Goal: Check status: Check status

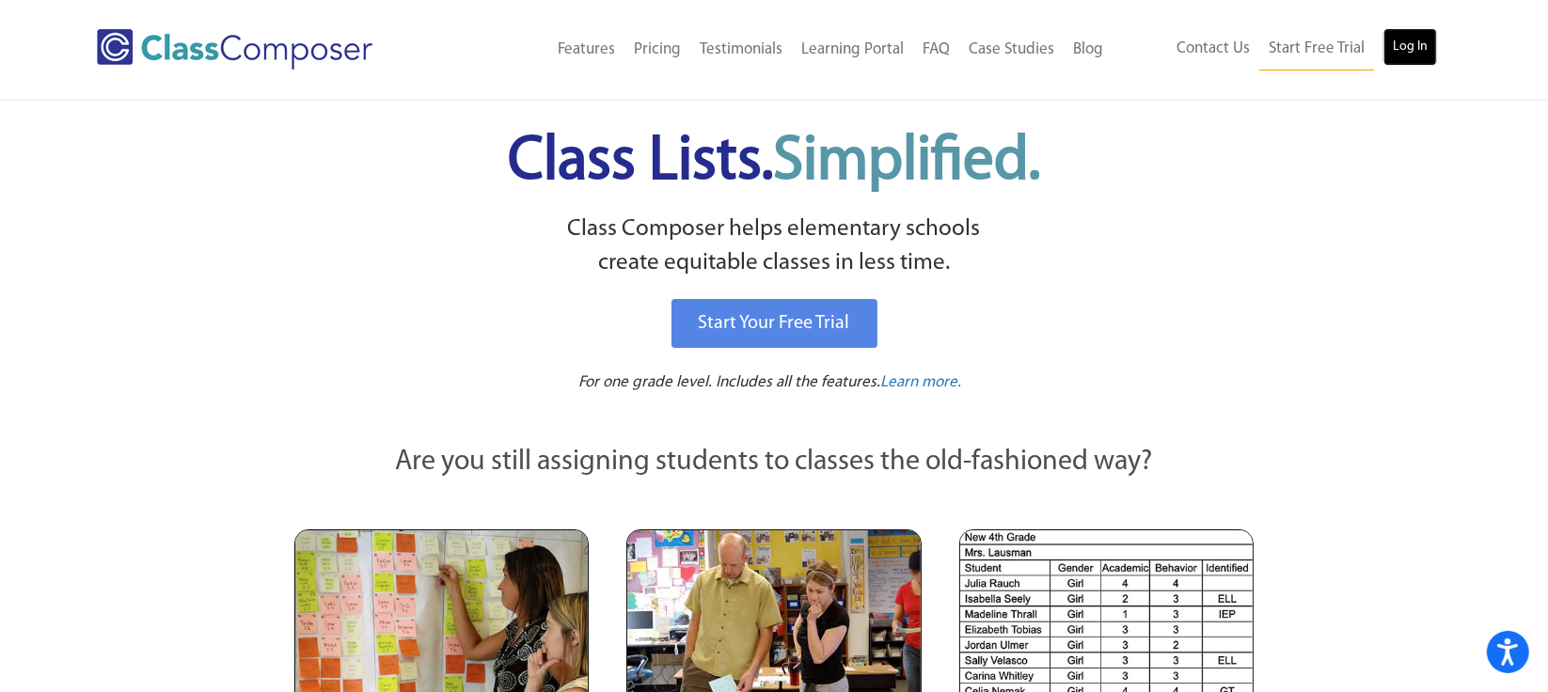
click at [1407, 55] on link "Log In" at bounding box center [1411, 47] width 54 height 38
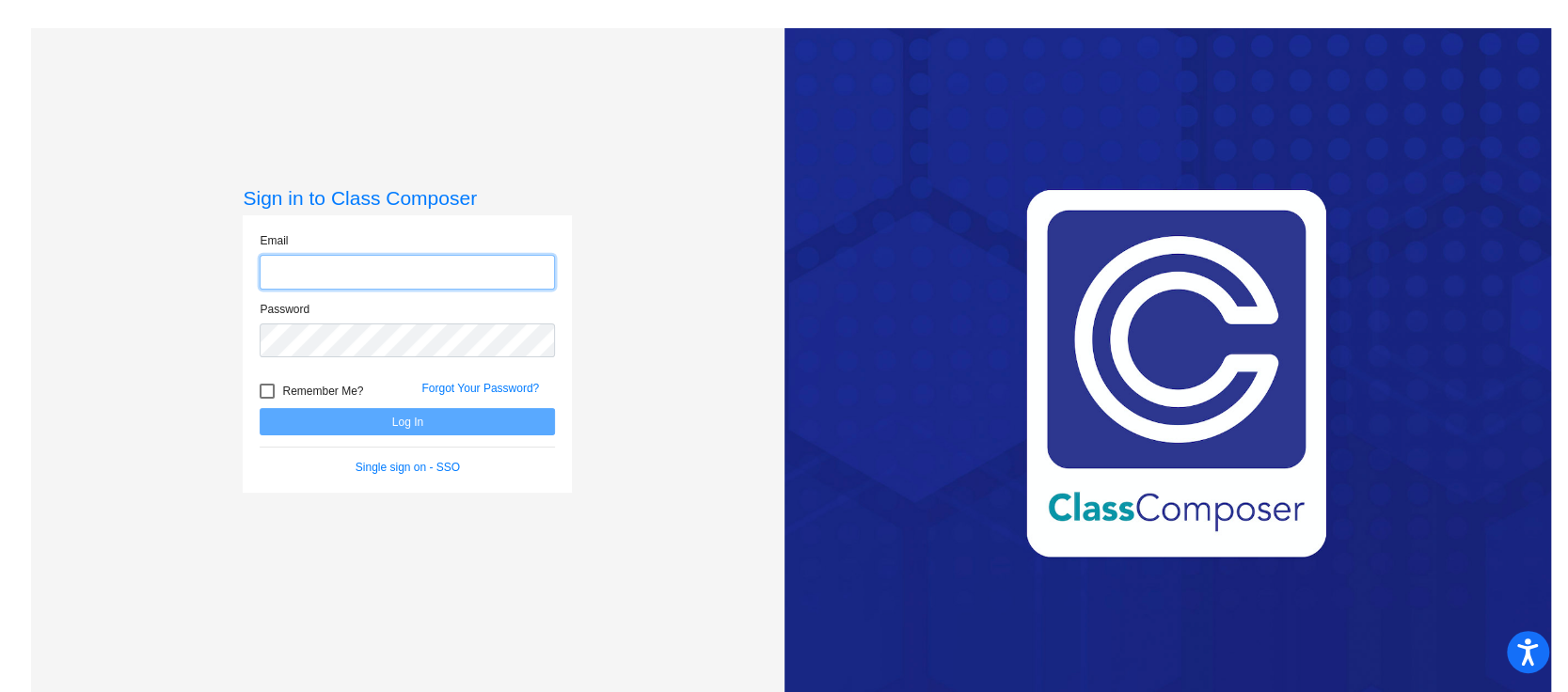
type input "llowe@lcusd.net"
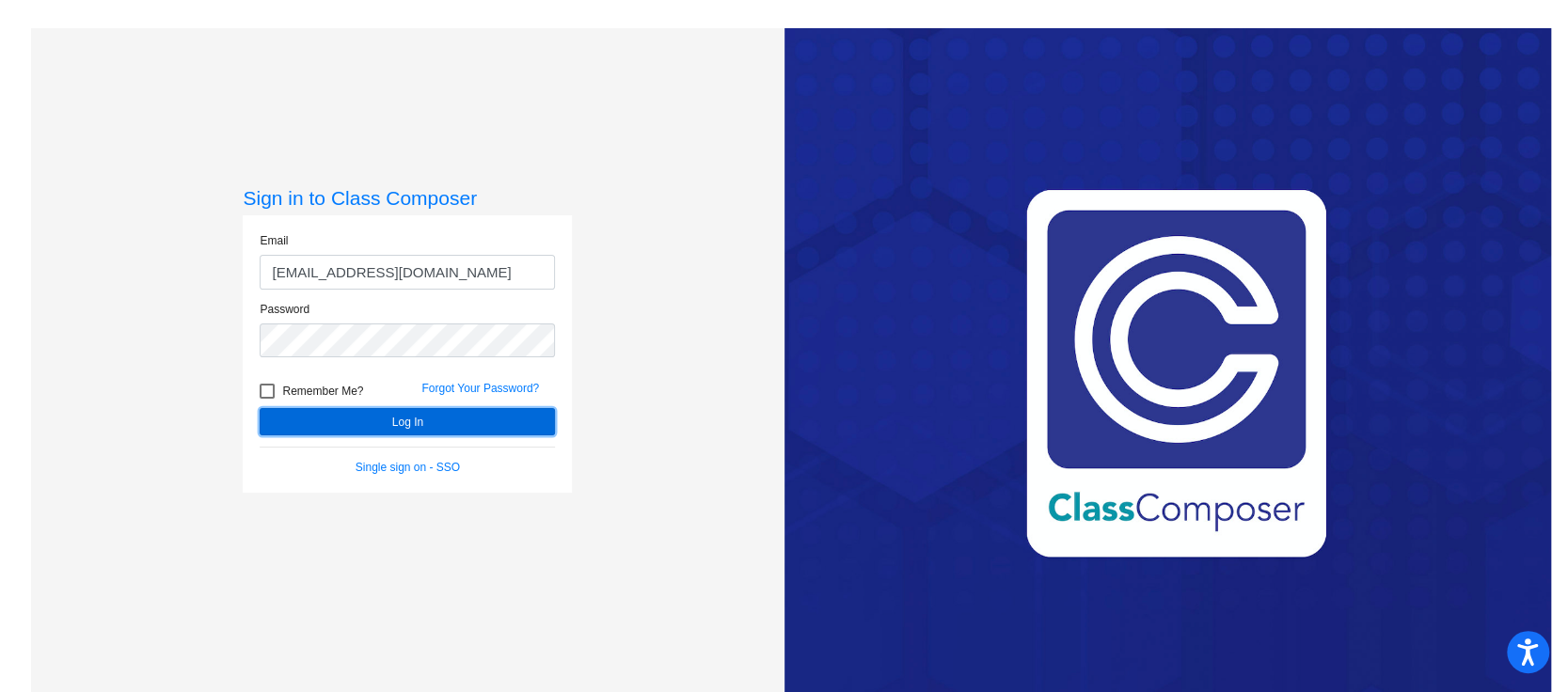
click at [455, 431] on button "Log In" at bounding box center [407, 421] width 295 height 27
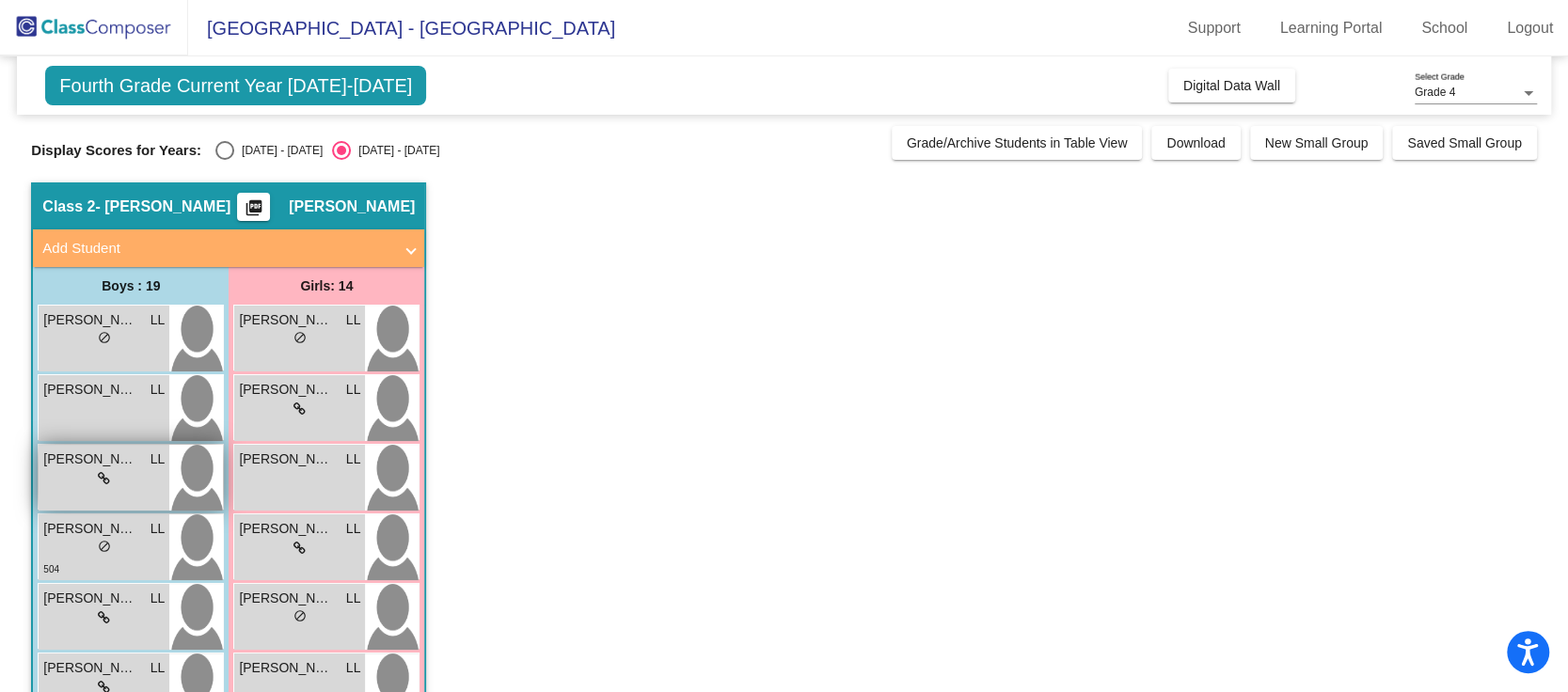
click at [97, 454] on span "Alexander Babayan" at bounding box center [90, 460] width 94 height 20
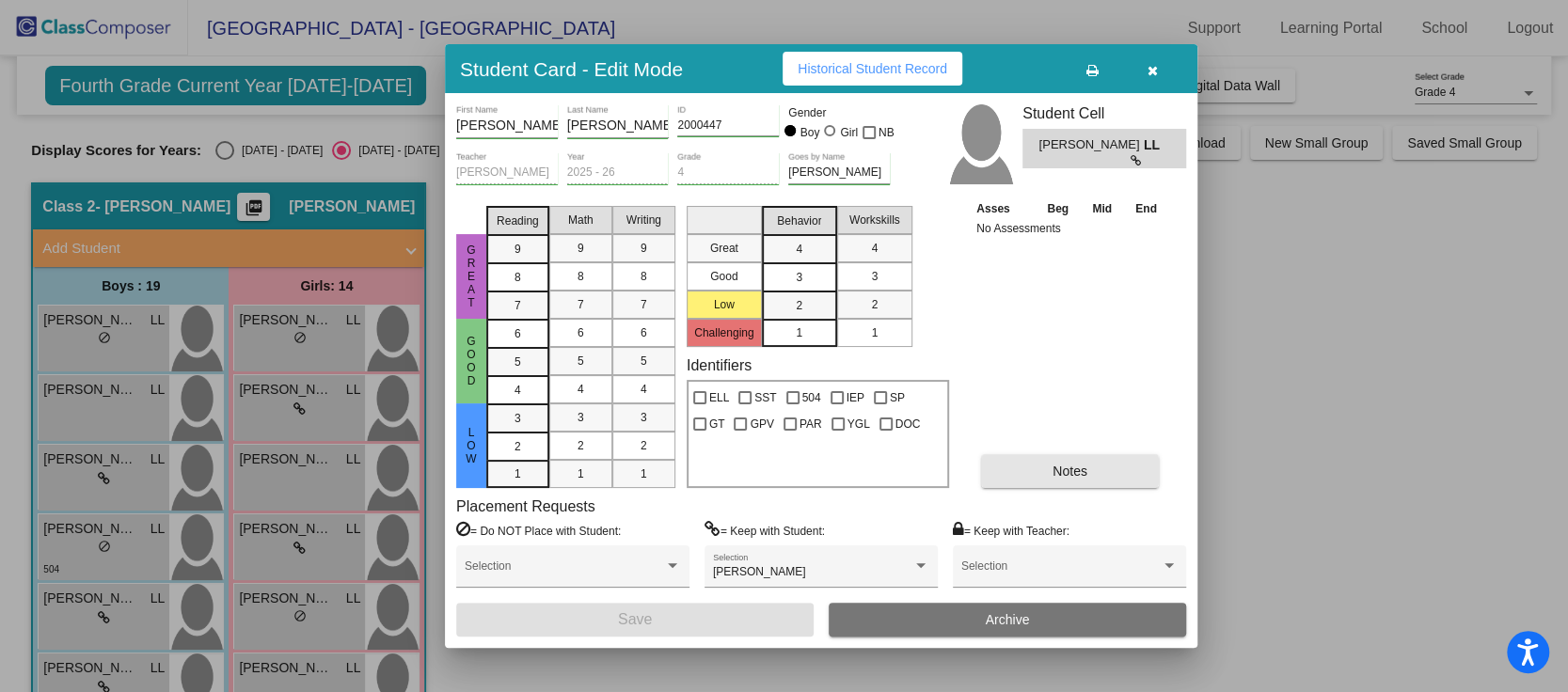
click at [1068, 470] on span "Notes" at bounding box center [1069, 471] width 35 height 15
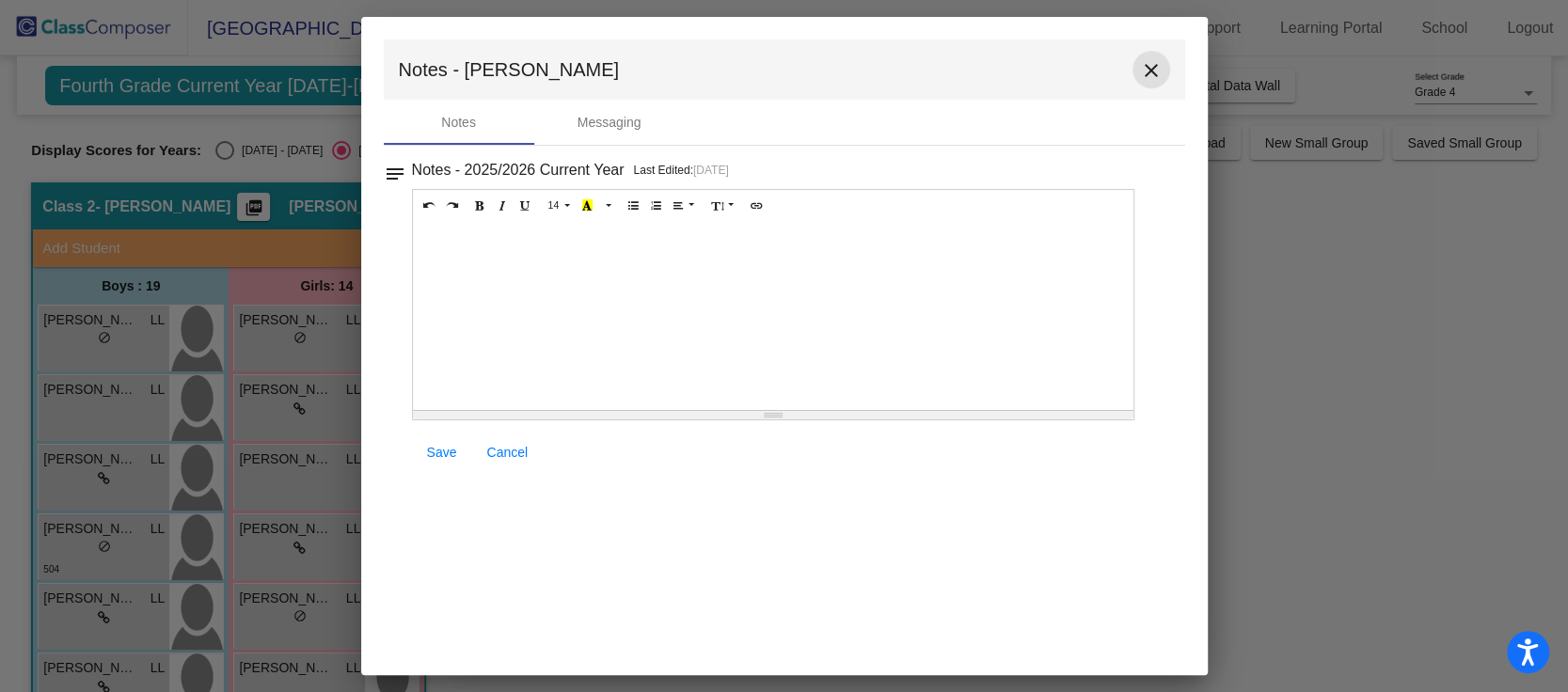
click at [1155, 71] on mat-icon "close" at bounding box center [1151, 70] width 23 height 23
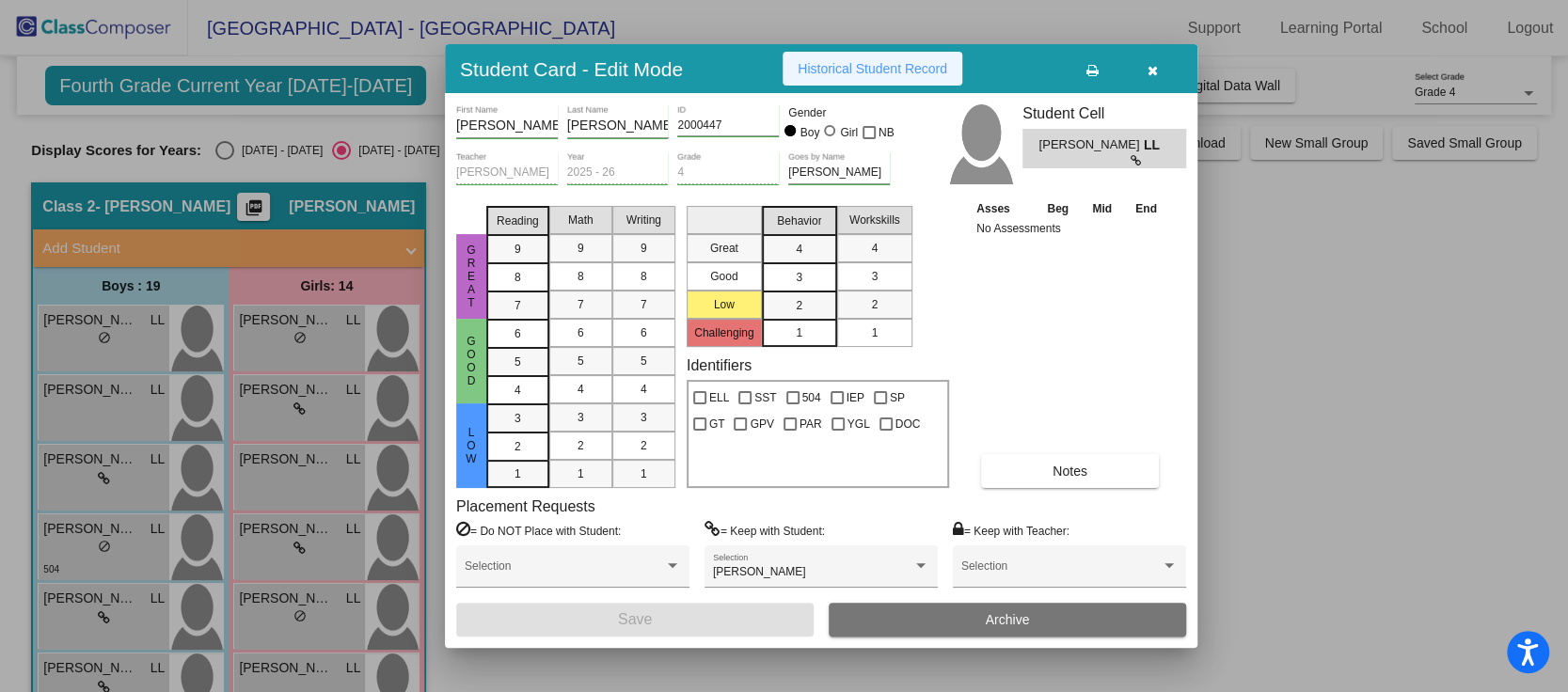
click at [900, 73] on span "Historical Student Record" at bounding box center [873, 68] width 150 height 15
click at [1150, 65] on icon "button" at bounding box center [1152, 70] width 10 height 13
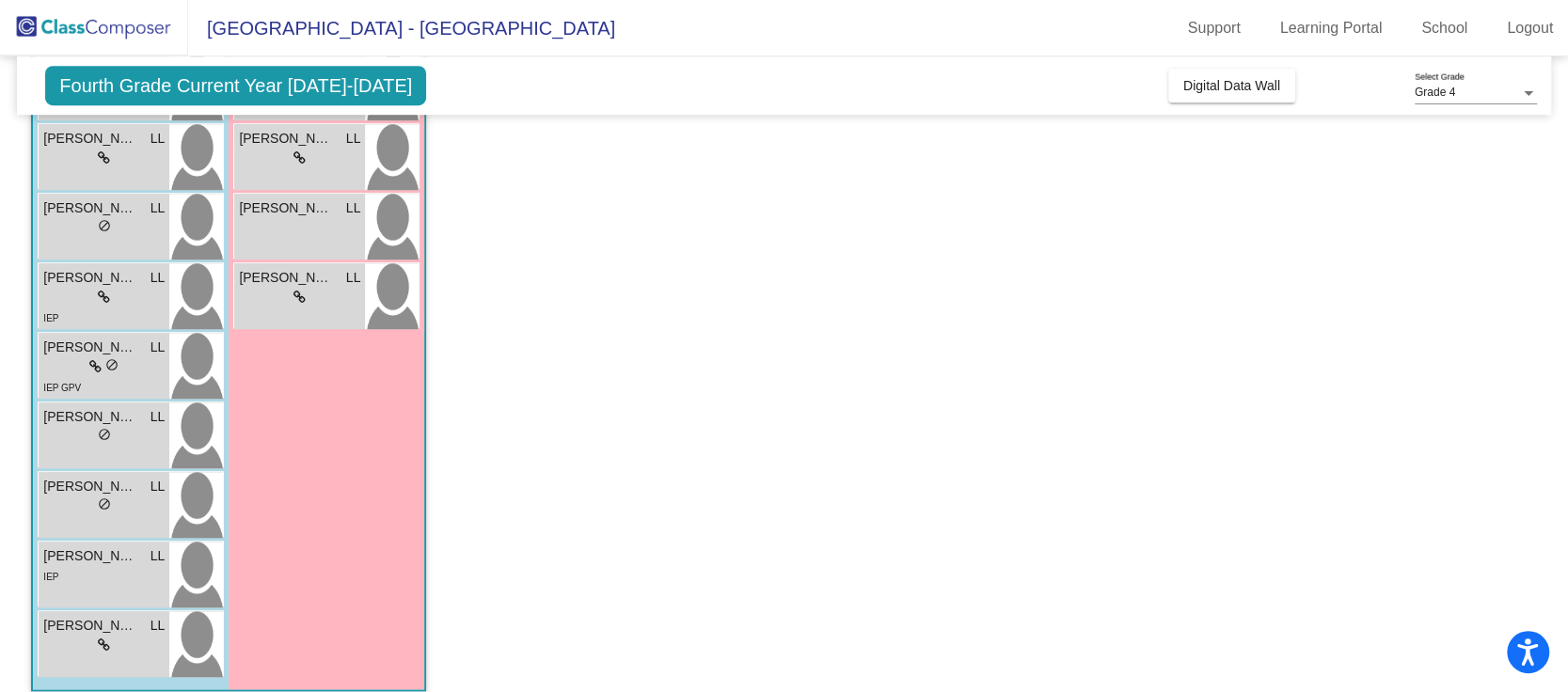
scroll to position [963, 0]
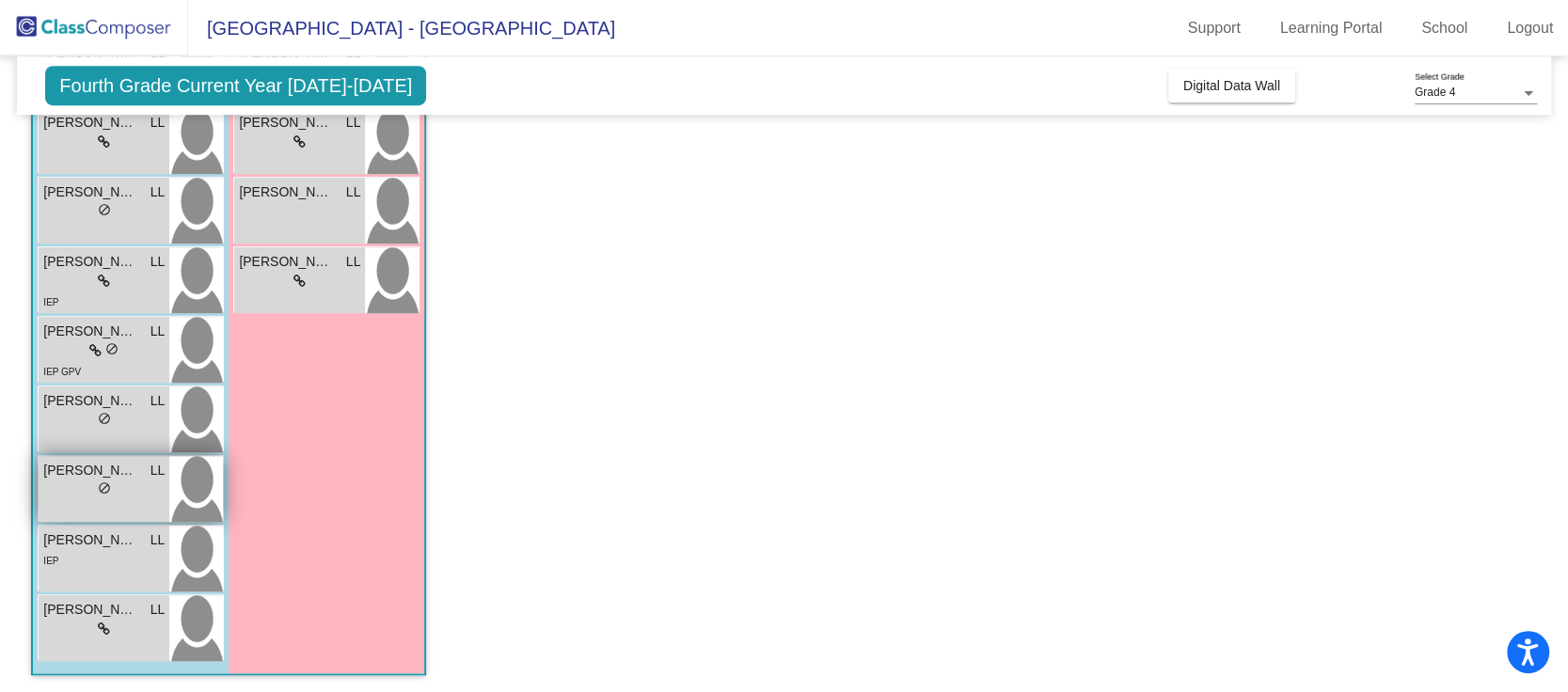
click at [73, 478] on span "Nicholas Avanisian" at bounding box center [90, 471] width 94 height 20
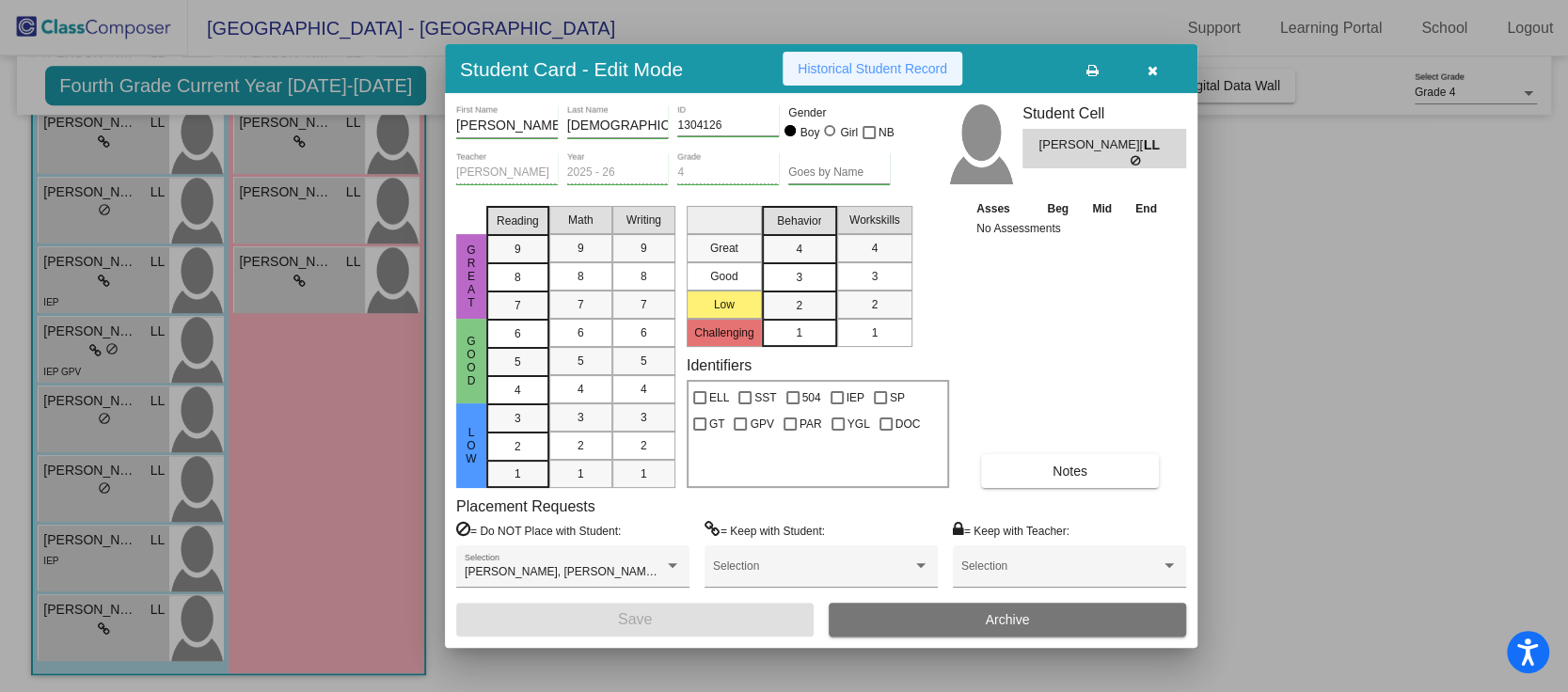
click at [891, 66] on span "Historical Student Record" at bounding box center [873, 68] width 150 height 15
click at [1147, 71] on icon "button" at bounding box center [1152, 70] width 10 height 13
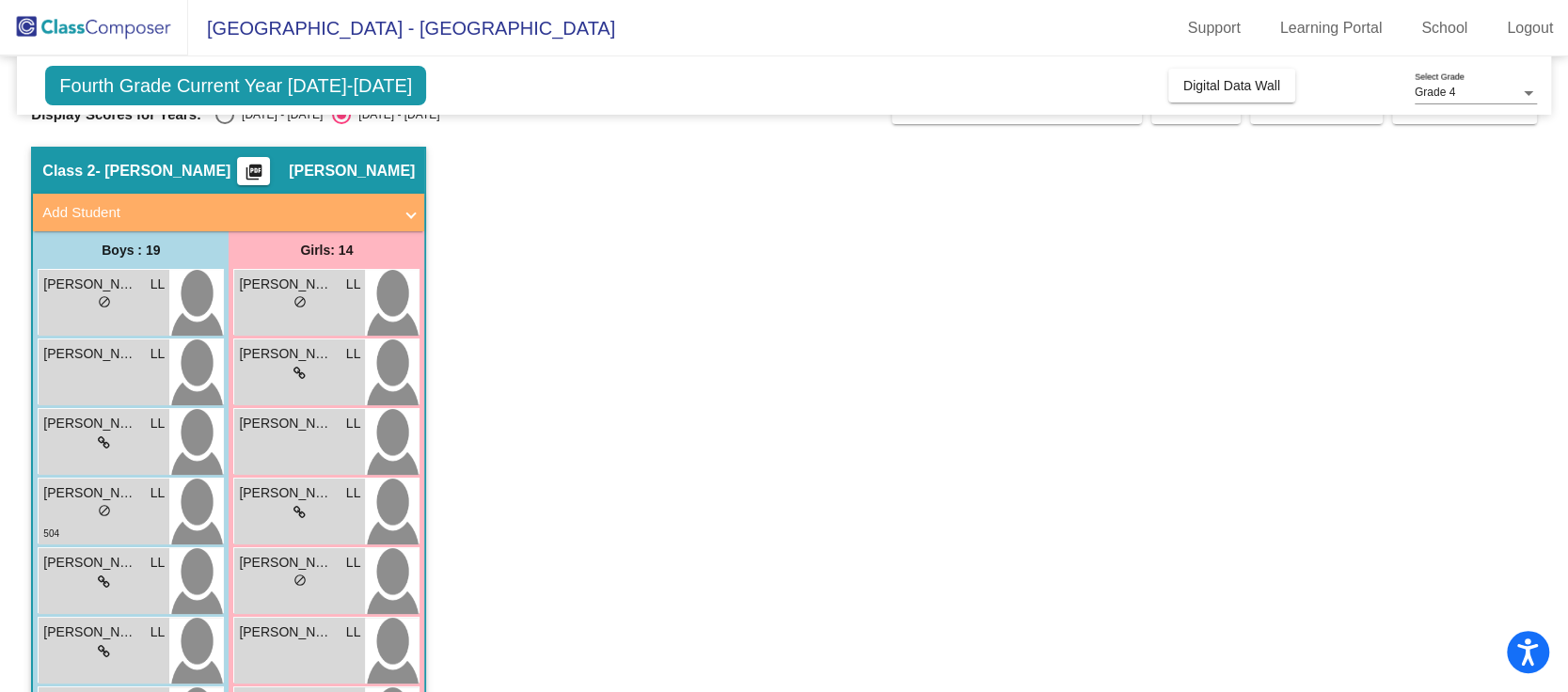
scroll to position [0, 0]
